Goal: Information Seeking & Learning: Learn about a topic

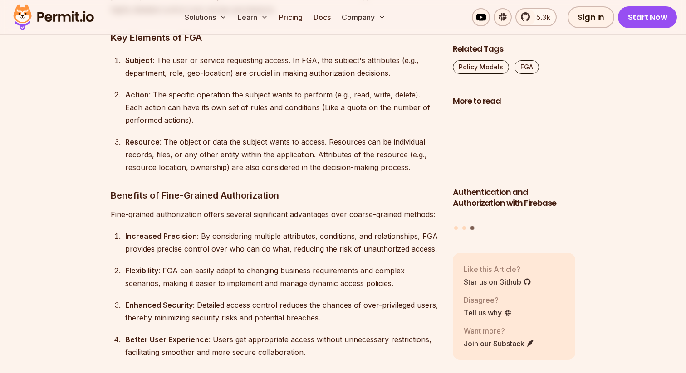
scroll to position [2926, 0]
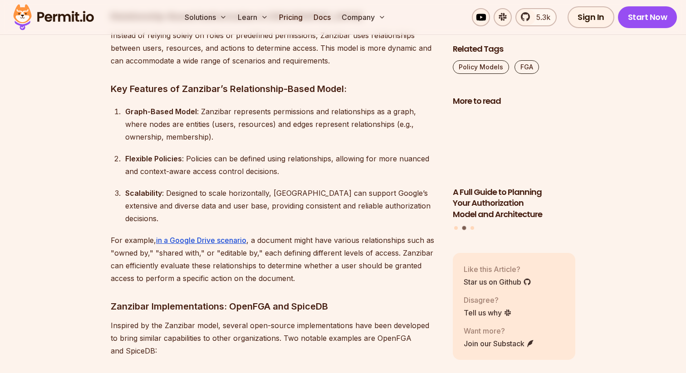
scroll to position [4301, 0]
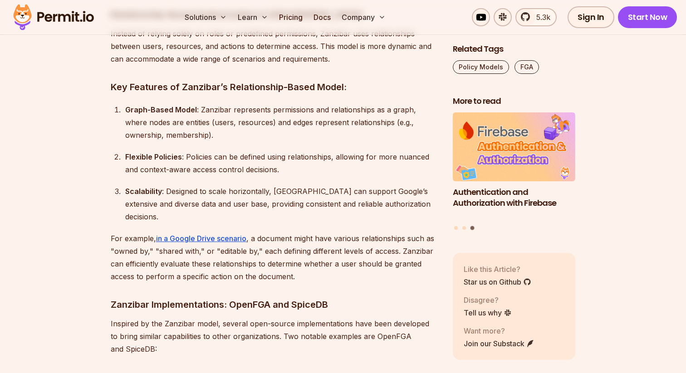
click at [58, 244] on section "Table of Contents In recent years, this software security term has become very …" at bounding box center [343, 215] width 686 height 8004
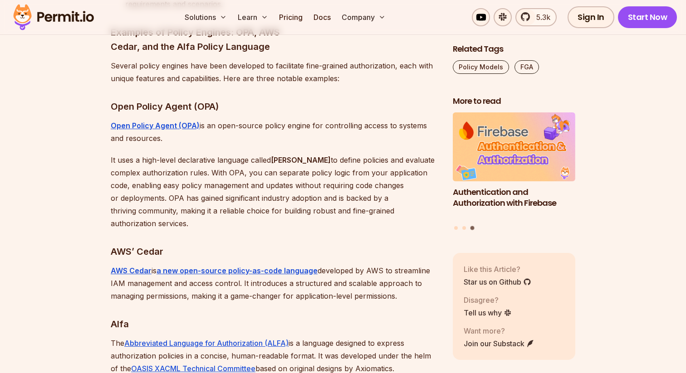
scroll to position [5530, 0]
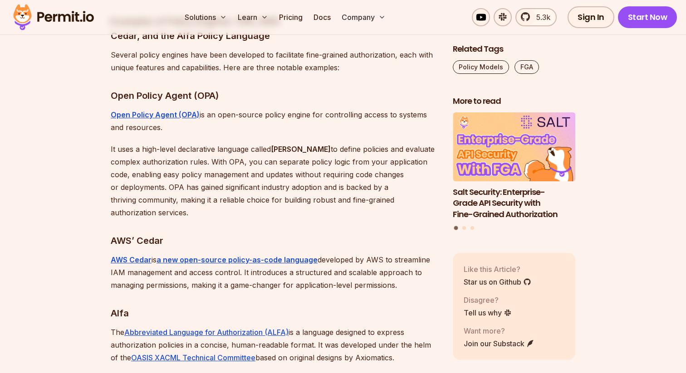
click at [333, 149] on p "It uses a high-level declarative language called [PERSON_NAME] to define polici…" at bounding box center [275, 181] width 328 height 76
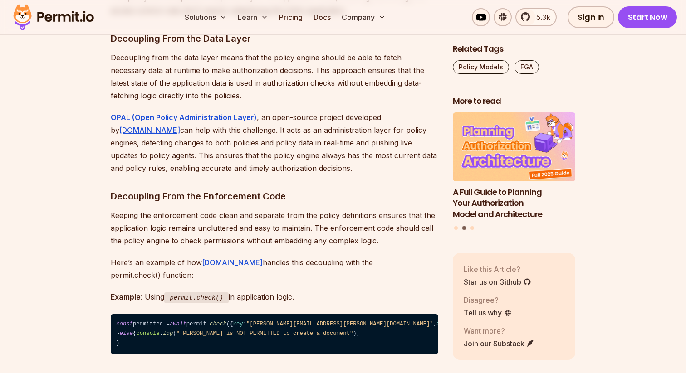
scroll to position [6416, 0]
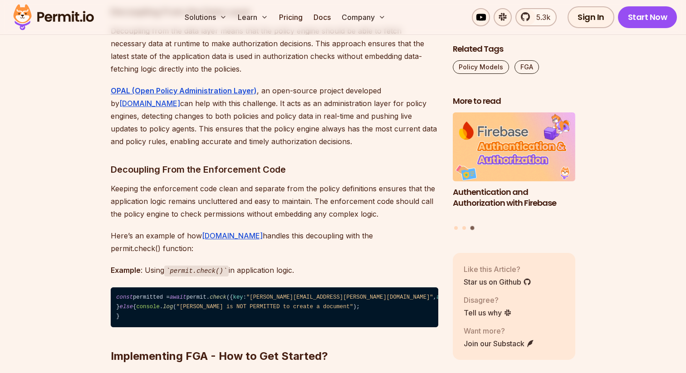
click at [384, 148] on p "OPAL (Open Policy Administration Layer) , an open-source project developed by […" at bounding box center [275, 116] width 328 height 64
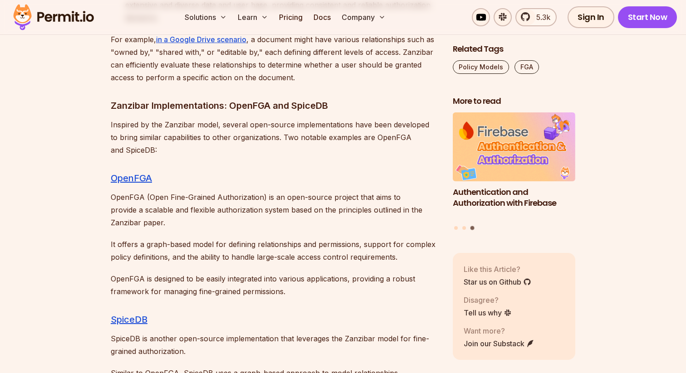
scroll to position [4501, 0]
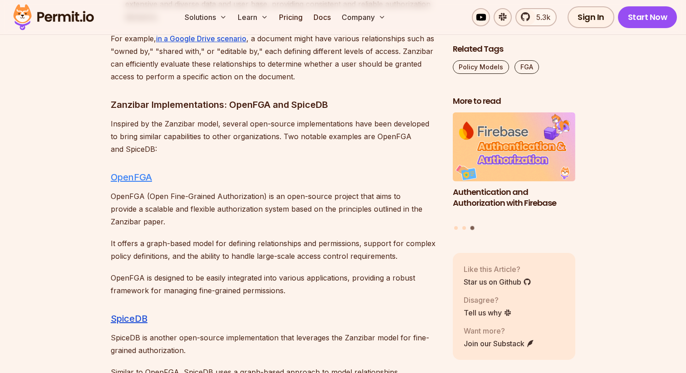
click at [122, 172] on link "OpenFGA" at bounding box center [131, 177] width 41 height 11
click at [128, 313] on link "SpiceDB" at bounding box center [129, 318] width 37 height 11
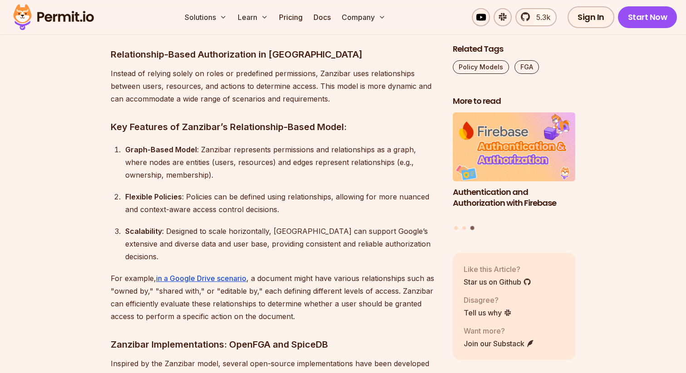
scroll to position [4258, 0]
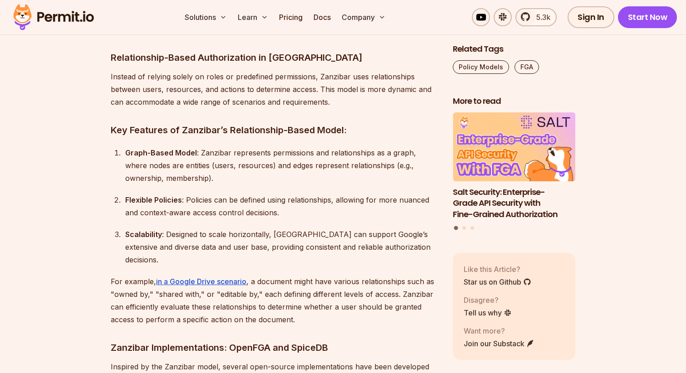
click at [374, 228] on div "Scalability : Designed to scale horizontally, [GEOGRAPHIC_DATA] can support Goo…" at bounding box center [281, 247] width 313 height 38
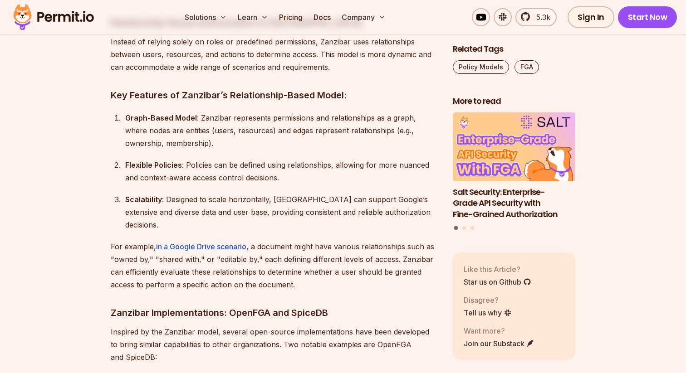
scroll to position [4294, 0]
click at [392, 180] on div "In recent years, this software security term has become very prominent with its…" at bounding box center [275, 108] width 328 height 7683
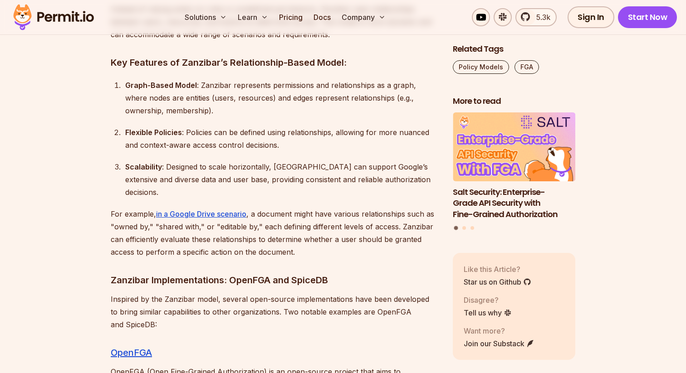
scroll to position [4325, 0]
click at [353, 216] on div "In recent years, this software security term has become very prominent with its…" at bounding box center [275, 77] width 328 height 7683
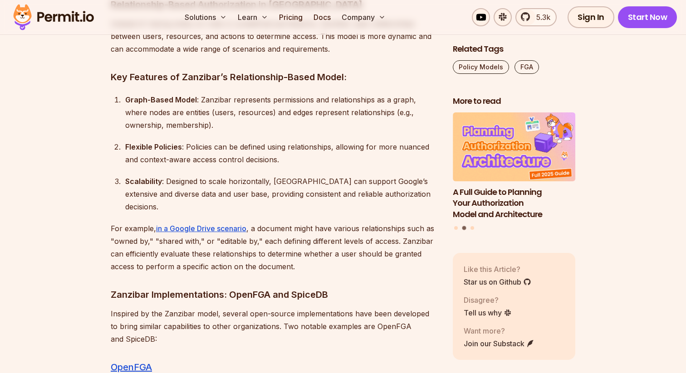
click at [322, 222] on p "For example, in a Google Drive scenario , a document might have various relatio…" at bounding box center [275, 247] width 328 height 51
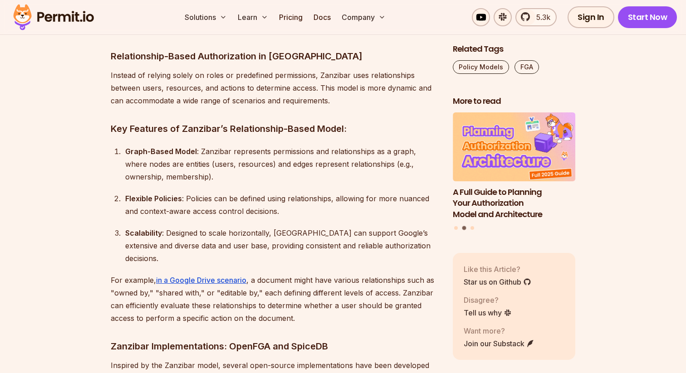
scroll to position [4240, 0]
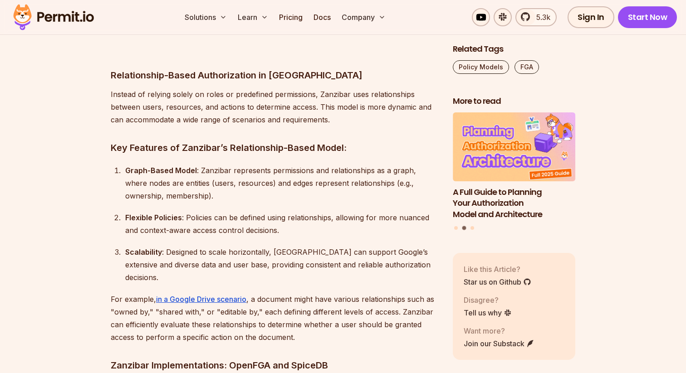
click at [322, 211] on div "Flexible Policies : Policies can be defined using relationships, allowing for m…" at bounding box center [281, 223] width 313 height 25
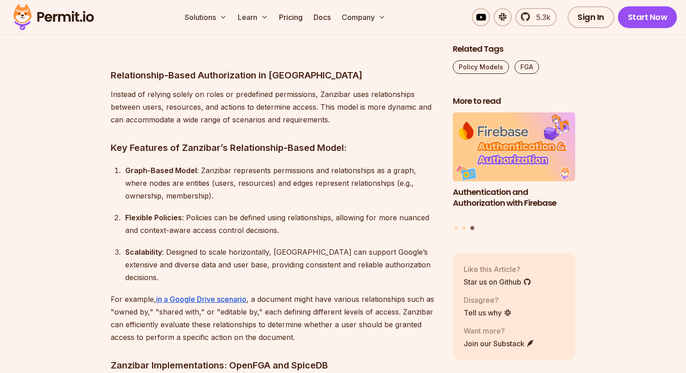
click at [382, 246] on div "Scalability : Designed to scale horizontally, [GEOGRAPHIC_DATA] can support Goo…" at bounding box center [281, 265] width 313 height 38
click at [309, 211] on div "Flexible Policies : Policies can be defined using relationships, allowing for m…" at bounding box center [281, 223] width 313 height 25
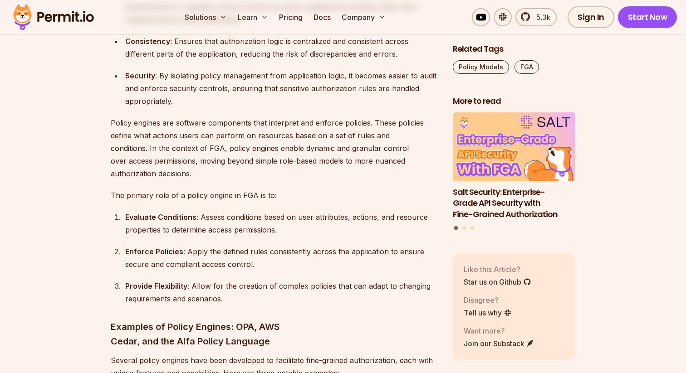
scroll to position [5227, 0]
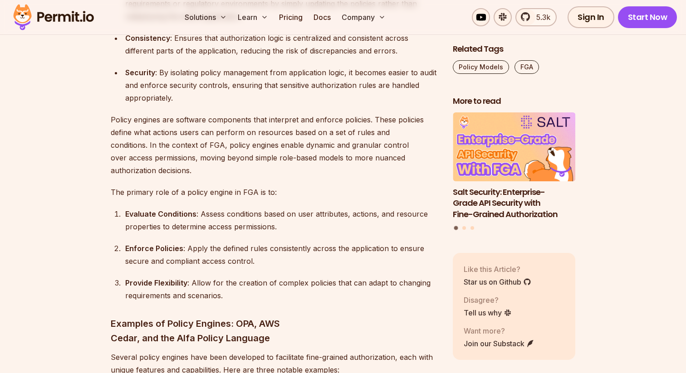
click at [337, 208] on div "Evaluate Conditions : Assess conditions based on user attributes, actions, and …" at bounding box center [281, 220] width 313 height 25
click at [331, 208] on div "Evaluate Conditions : Assess conditions based on user attributes, actions, and …" at bounding box center [281, 220] width 313 height 25
